Goal: Task Accomplishment & Management: Manage account settings

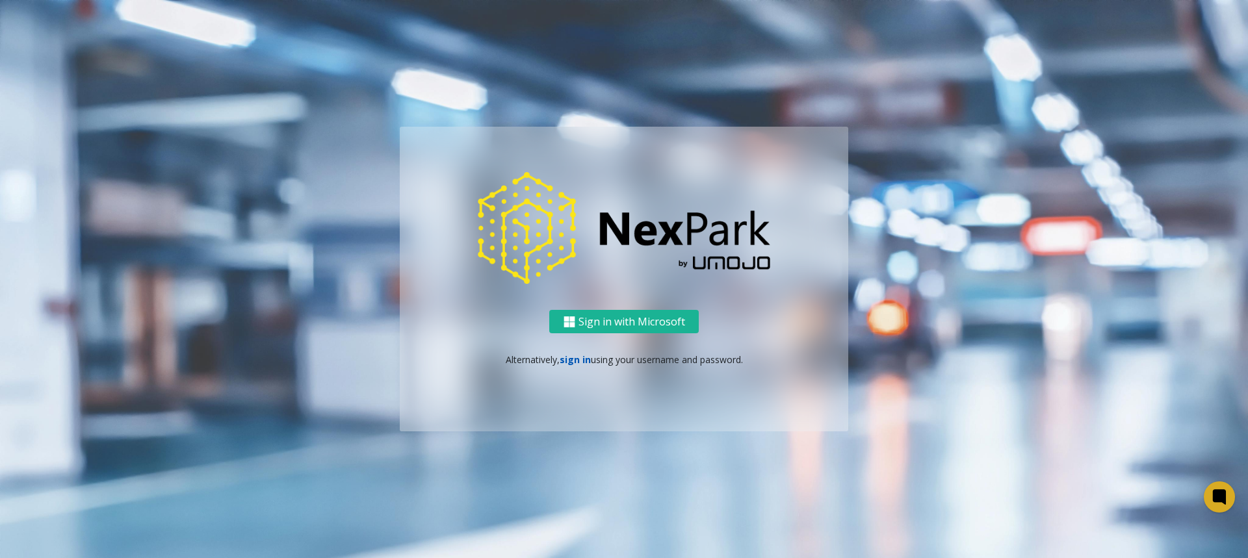
click at [571, 359] on link "sign in" at bounding box center [575, 360] width 31 height 12
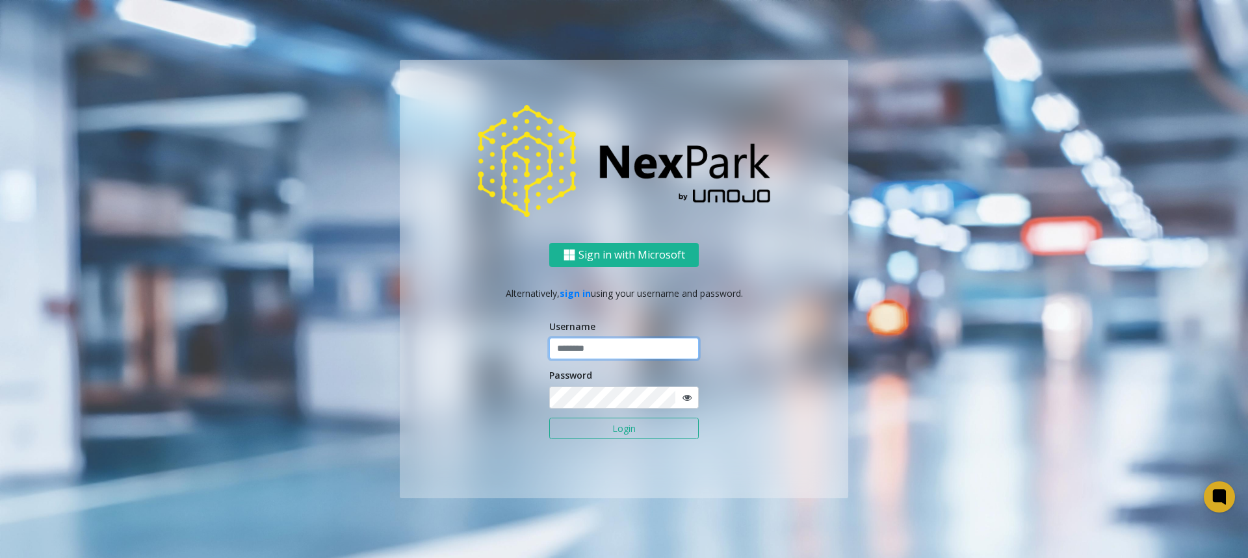
click at [593, 350] on input "text" at bounding box center [623, 349] width 149 height 22
type input "*******"
click at [549, 418] on button "Login" at bounding box center [623, 429] width 149 height 22
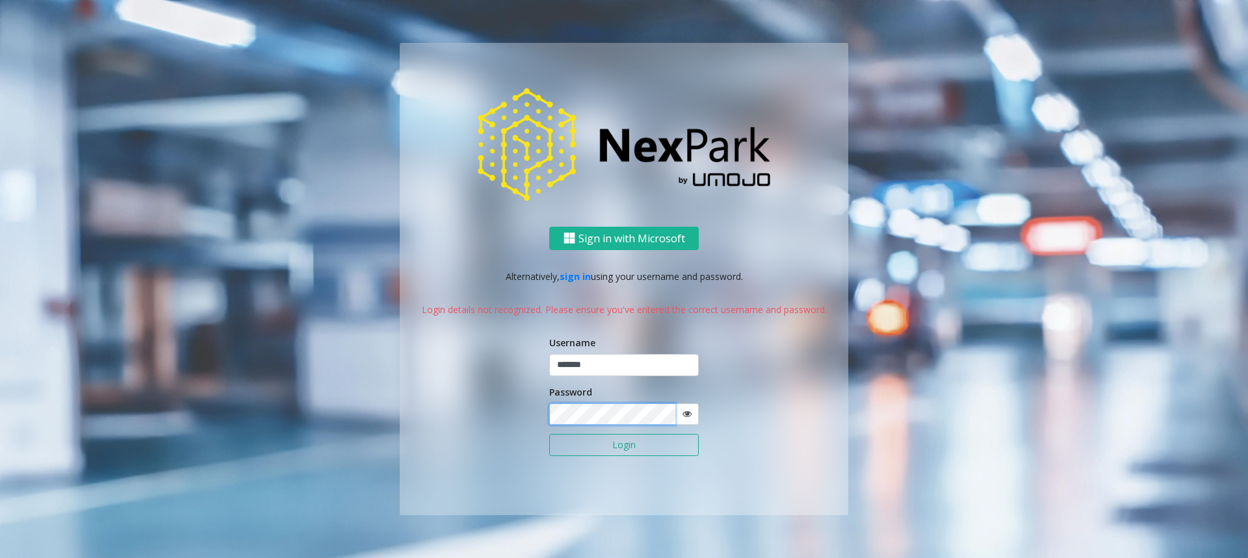
click at [549, 434] on button "Login" at bounding box center [623, 445] width 149 height 22
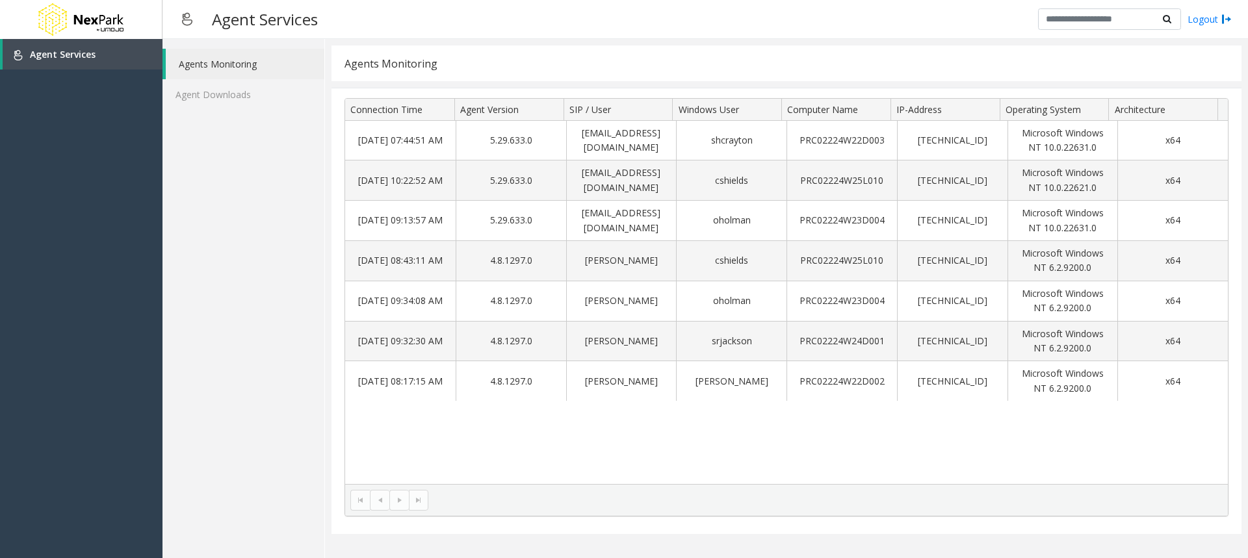
click at [226, 62] on link "Agents Monitoring" at bounding box center [245, 64] width 159 height 31
click at [222, 88] on link "Agent Downloads" at bounding box center [243, 94] width 162 height 31
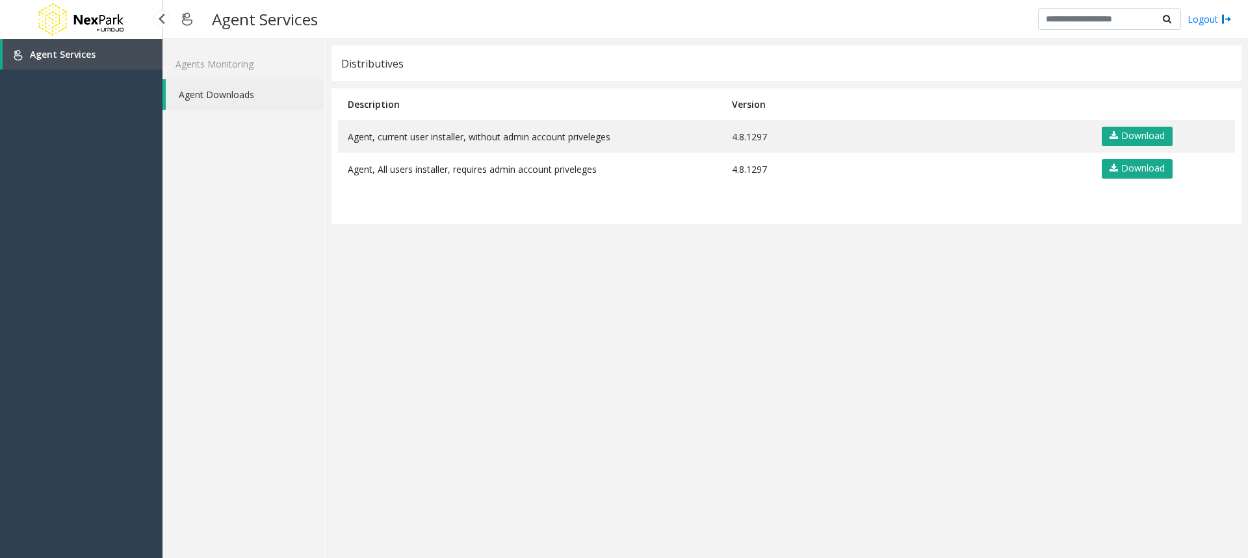
click at [73, 54] on span "Agent Services" at bounding box center [63, 54] width 66 height 12
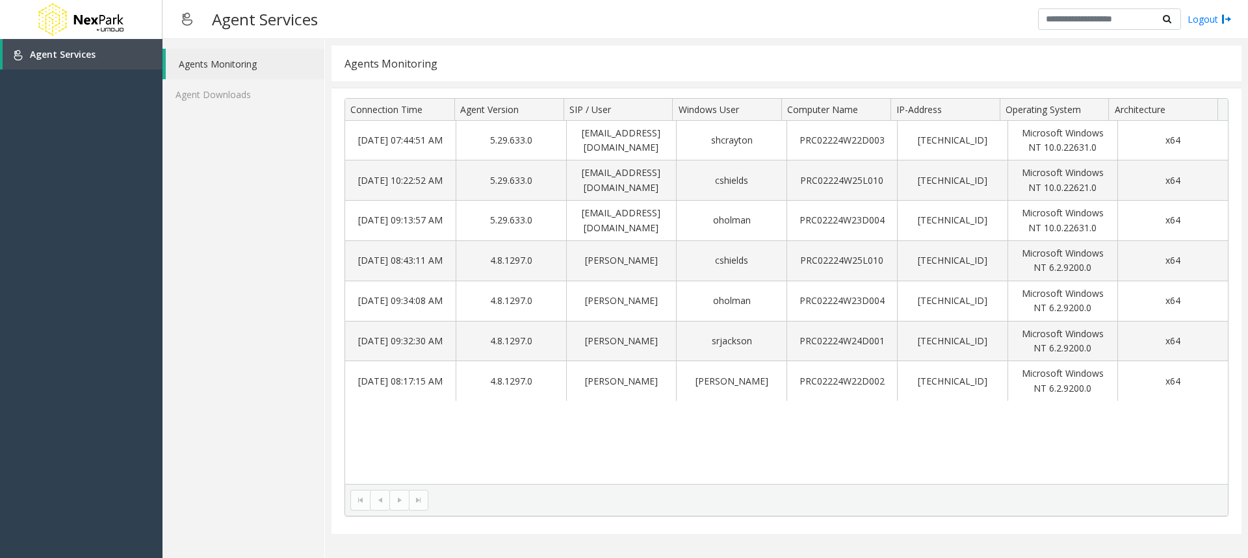
click at [401, 498] on kendo-pager-next-buttons at bounding box center [408, 500] width 39 height 21
click at [160, 23] on div at bounding box center [161, 18] width 17 height 17
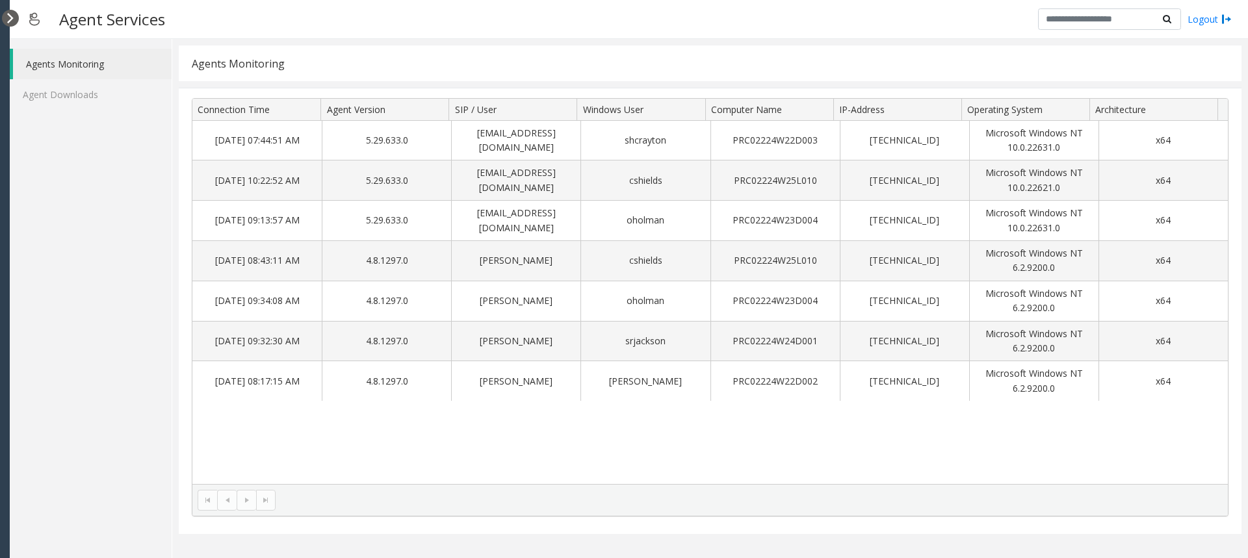
click at [10, 16] on div at bounding box center [10, 18] width 17 height 17
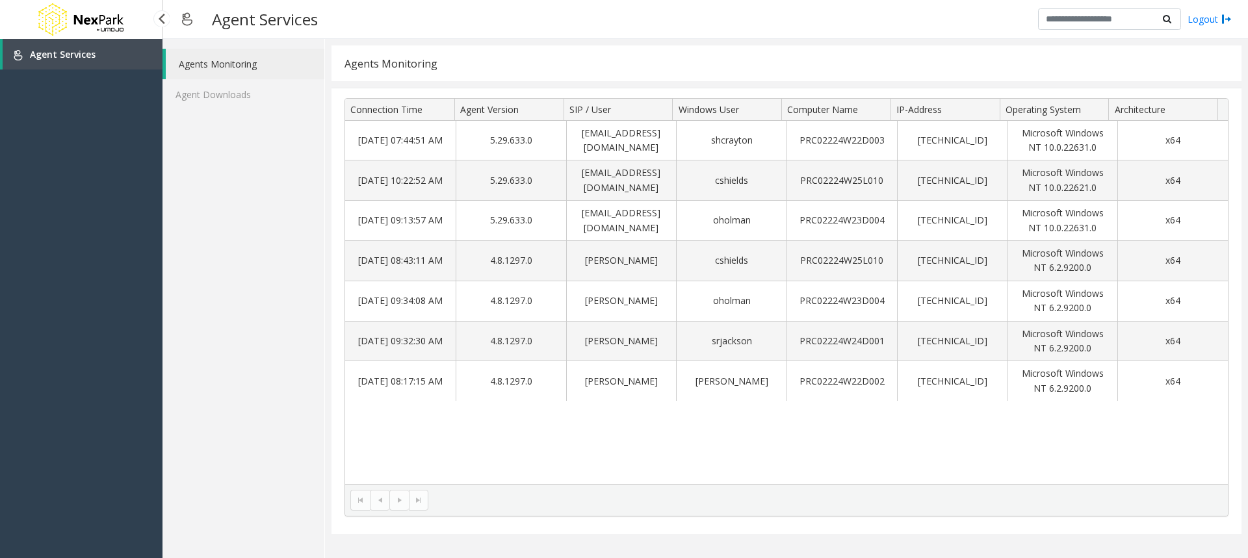
click at [59, 20] on img at bounding box center [80, 19] width 91 height 39
click at [1230, 18] on img at bounding box center [1226, 19] width 10 height 14
